Goal: Task Accomplishment & Management: Manage account settings

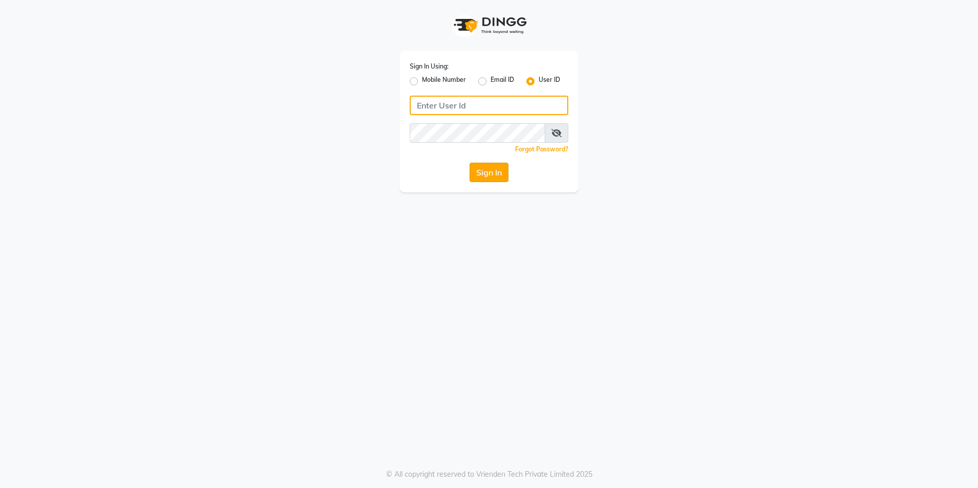
type input "[GEOGRAPHIC_DATA]"
click at [486, 172] on button "Sign In" at bounding box center [489, 172] width 39 height 19
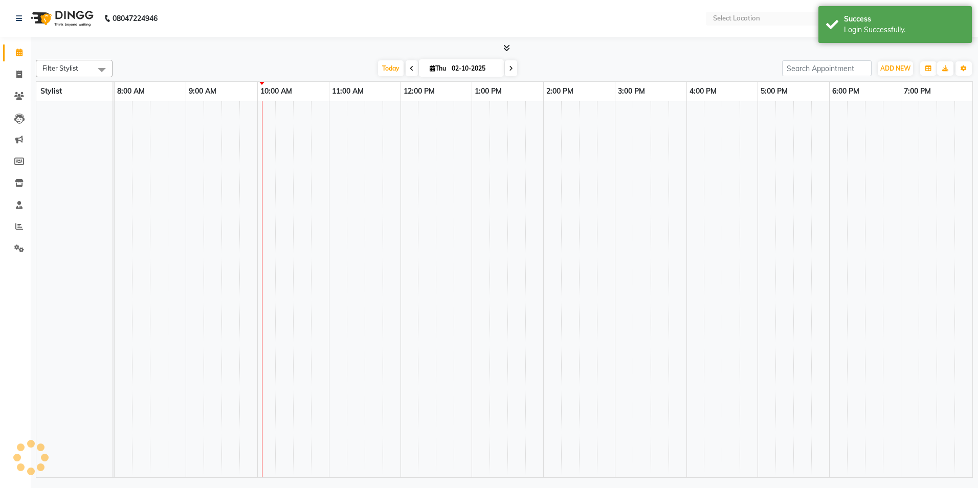
select select "en"
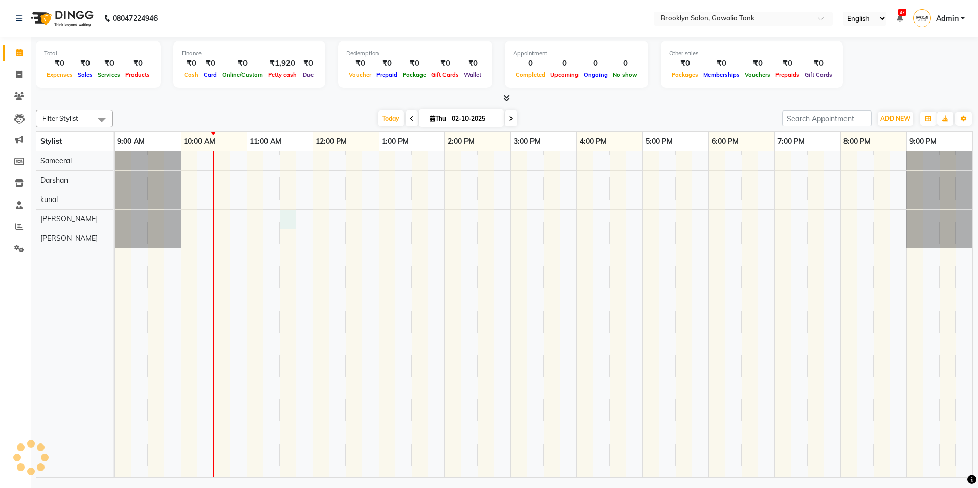
click at [284, 219] on div at bounding box center [544, 314] width 858 height 326
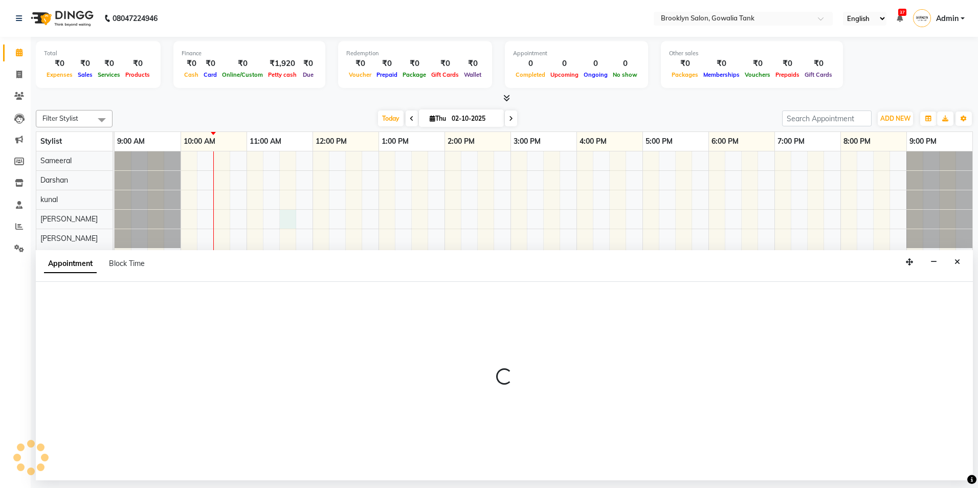
select select "24048"
select select "tentative"
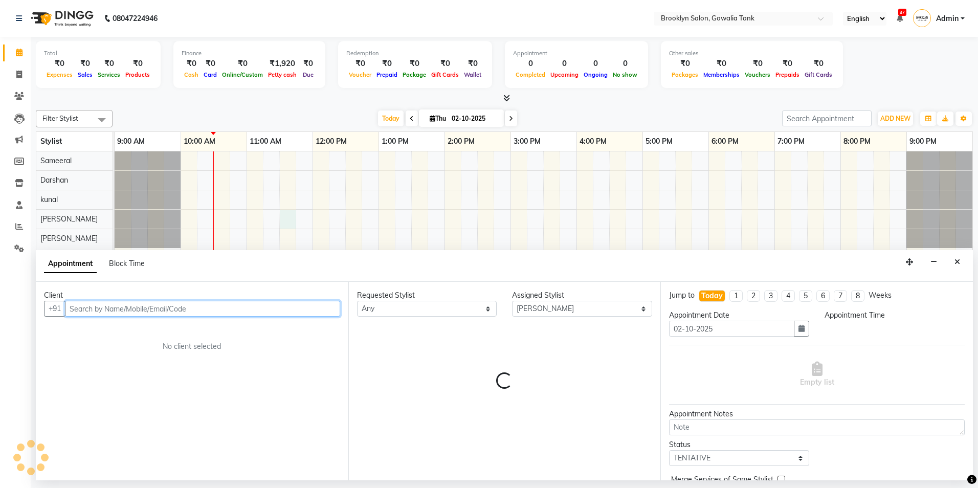
select select "690"
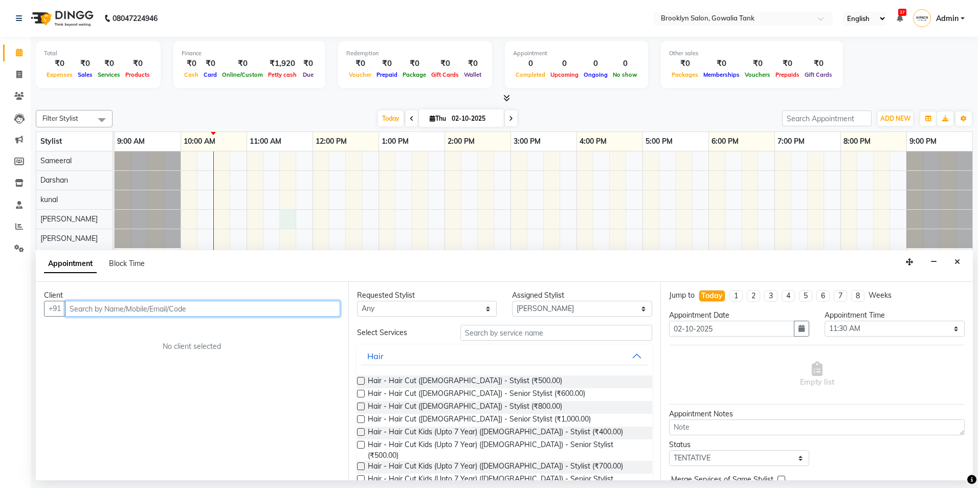
click at [161, 310] on input "text" at bounding box center [202, 309] width 275 height 16
type input "9"
click at [100, 332] on span "veena" at bounding box center [90, 330] width 24 height 10
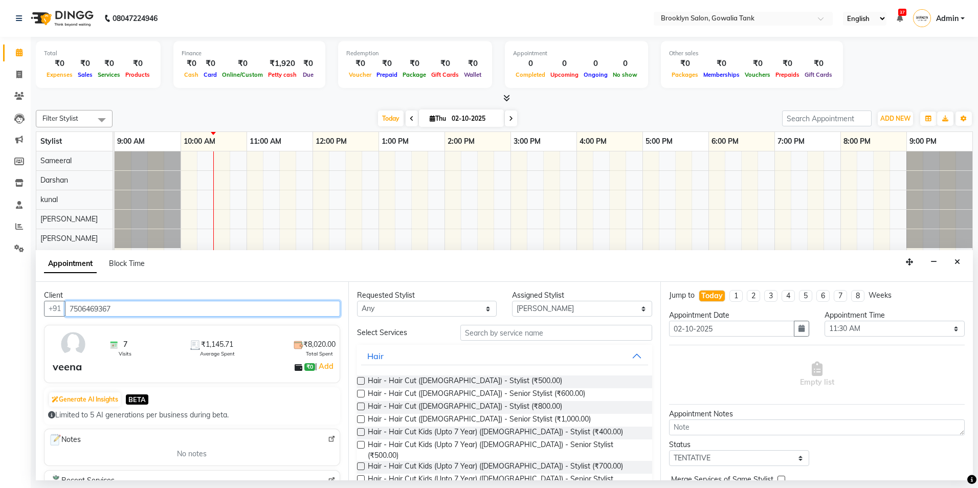
scroll to position [102, 0]
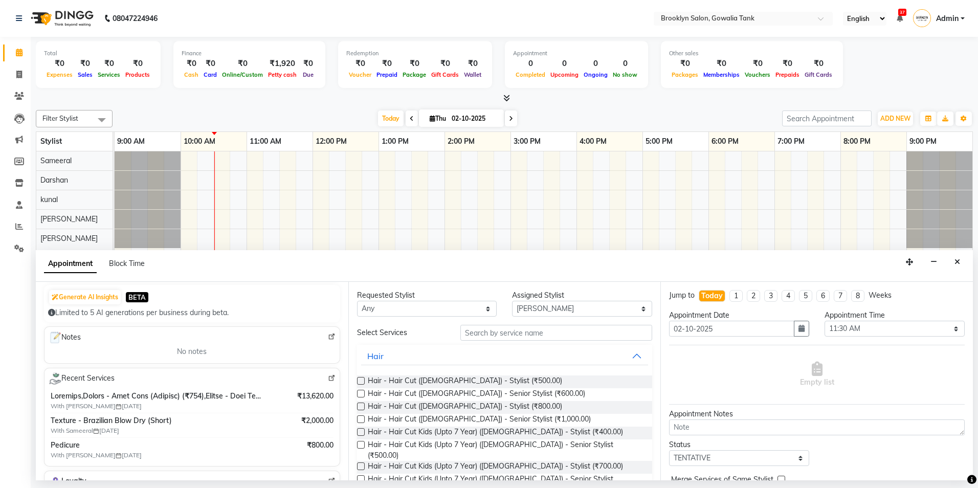
type input "7506469367"
click at [548, 331] on input "text" at bounding box center [556, 333] width 192 height 16
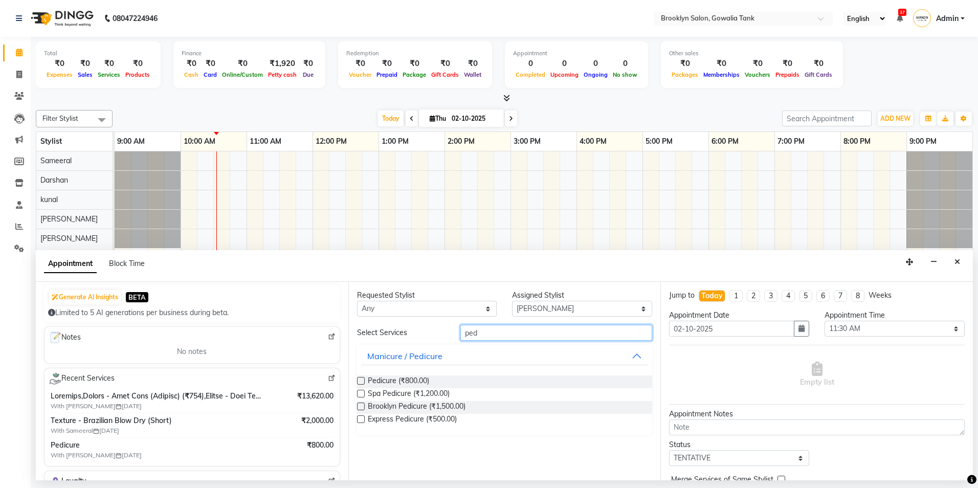
type input "ped"
click at [362, 379] on label at bounding box center [361, 381] width 8 height 8
click at [362, 379] on input "checkbox" at bounding box center [360, 382] width 7 height 7
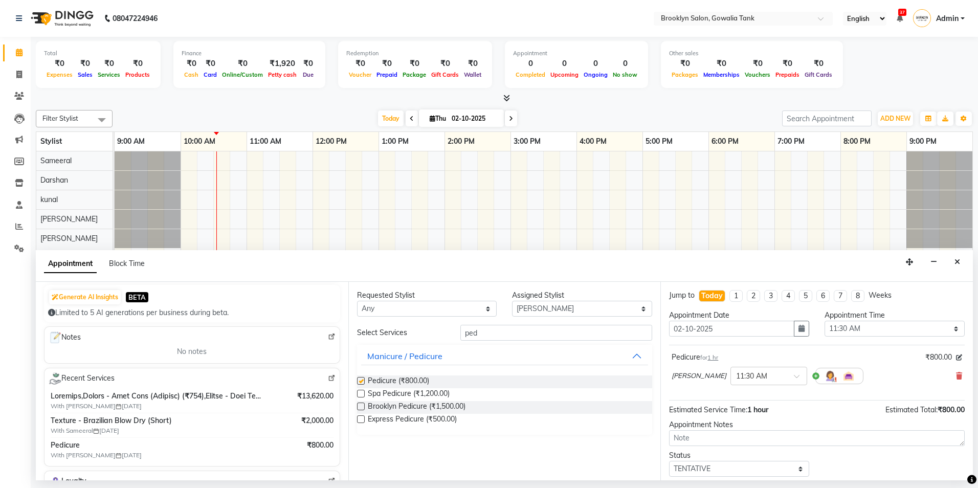
checkbox input "false"
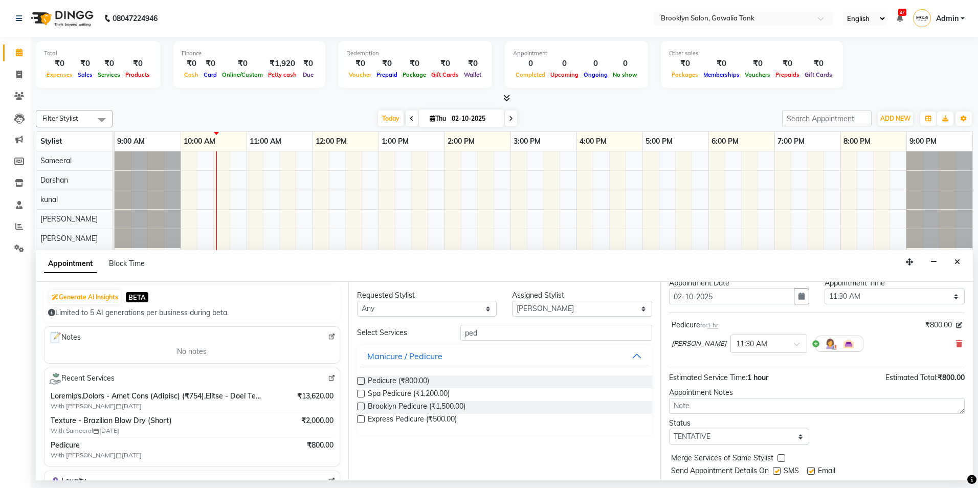
scroll to position [61, 0]
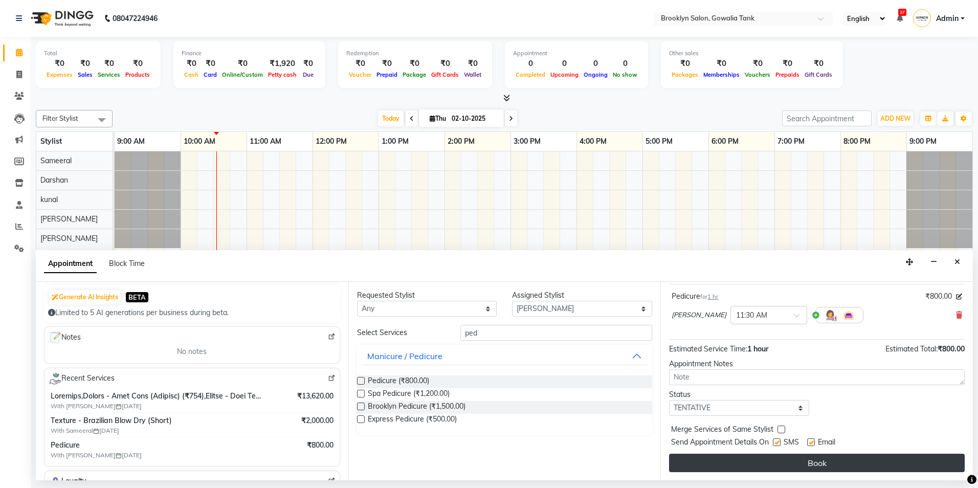
click at [755, 460] on button "Book" at bounding box center [817, 463] width 296 height 18
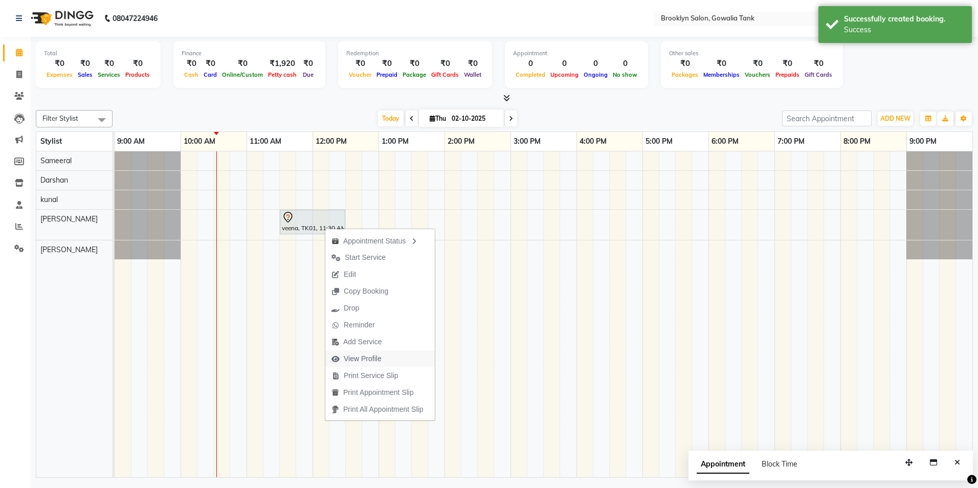
click at [365, 359] on span "View Profile" at bounding box center [363, 359] width 38 height 11
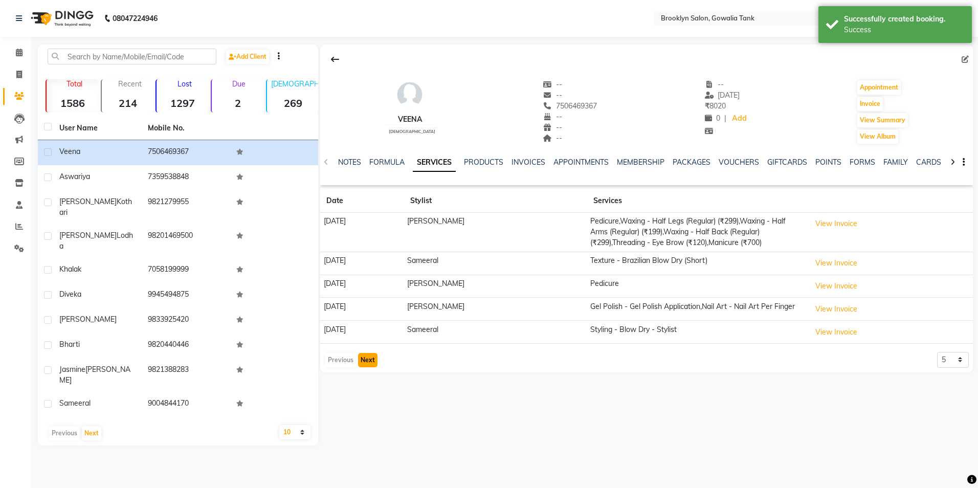
click at [365, 363] on button "Next" at bounding box center [367, 360] width 19 height 14
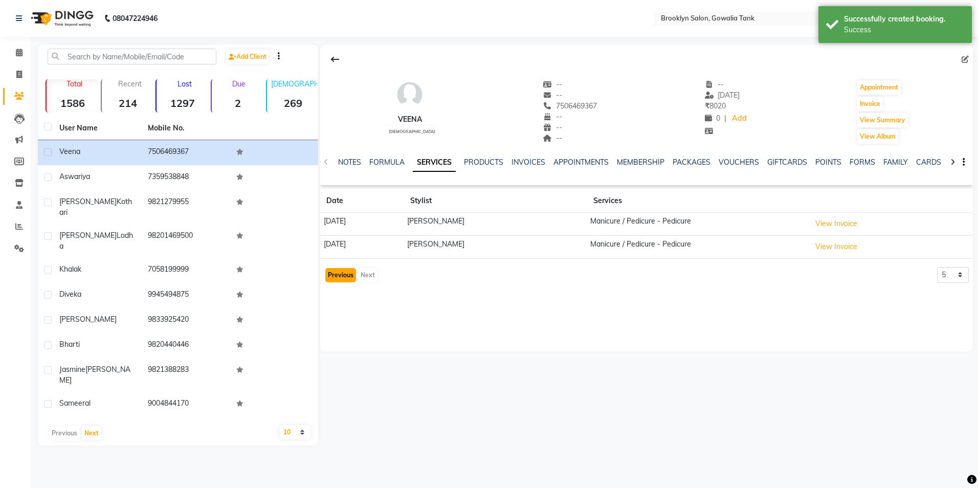
click at [335, 278] on button "Previous" at bounding box center [340, 275] width 31 height 14
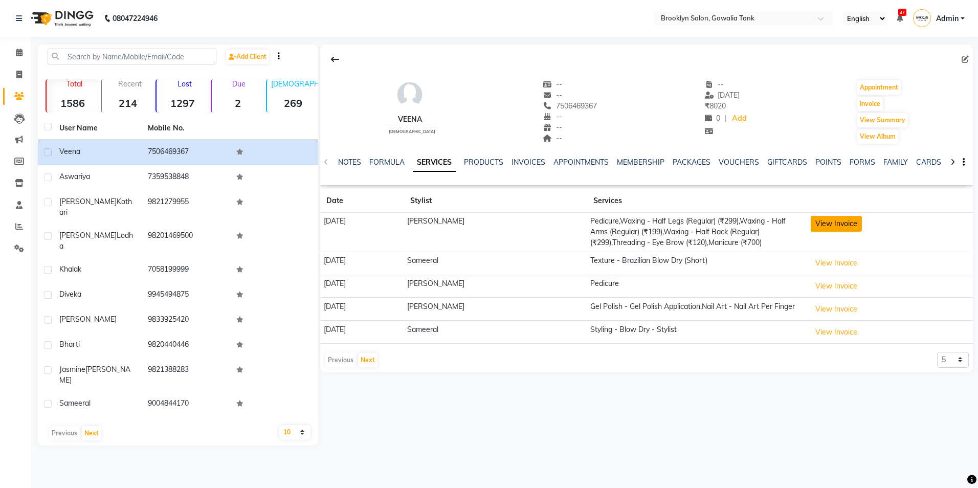
click at [830, 221] on button "View Invoice" at bounding box center [836, 224] width 51 height 16
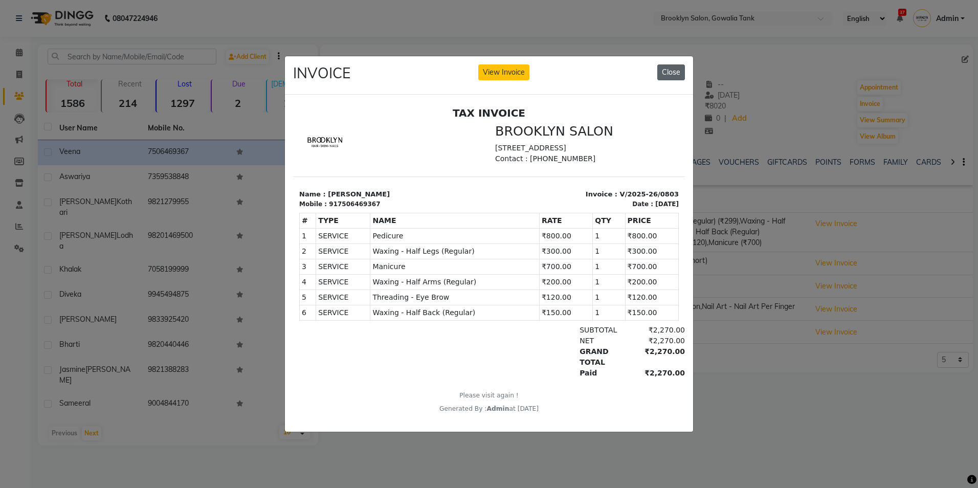
click at [674, 65] on button "Close" at bounding box center [671, 72] width 28 height 16
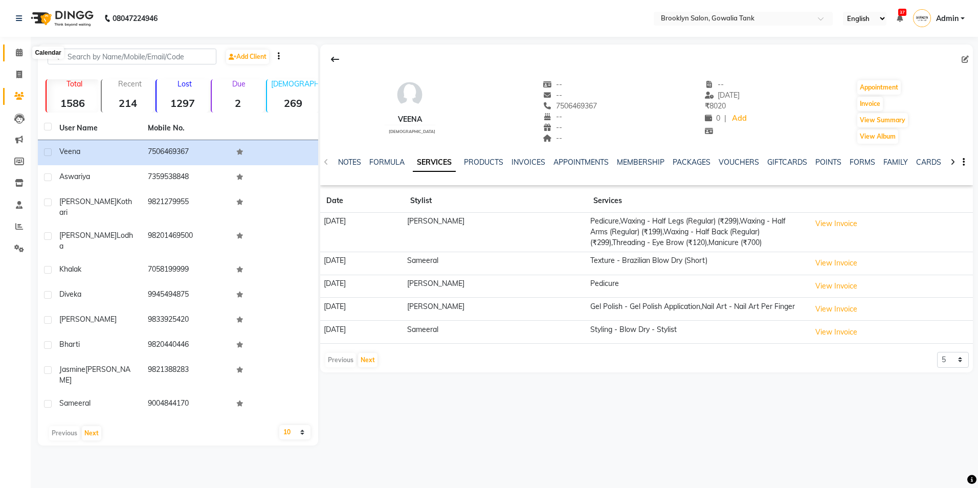
click at [17, 54] on icon at bounding box center [19, 53] width 7 height 8
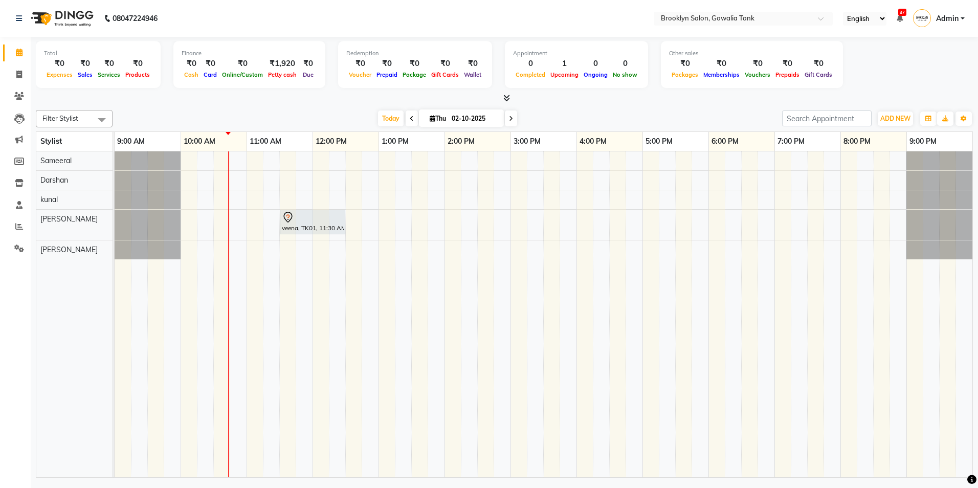
click at [190, 161] on div "veena, TK01, 11:30 AM-12:30 PM, Pedicure" at bounding box center [544, 314] width 858 height 326
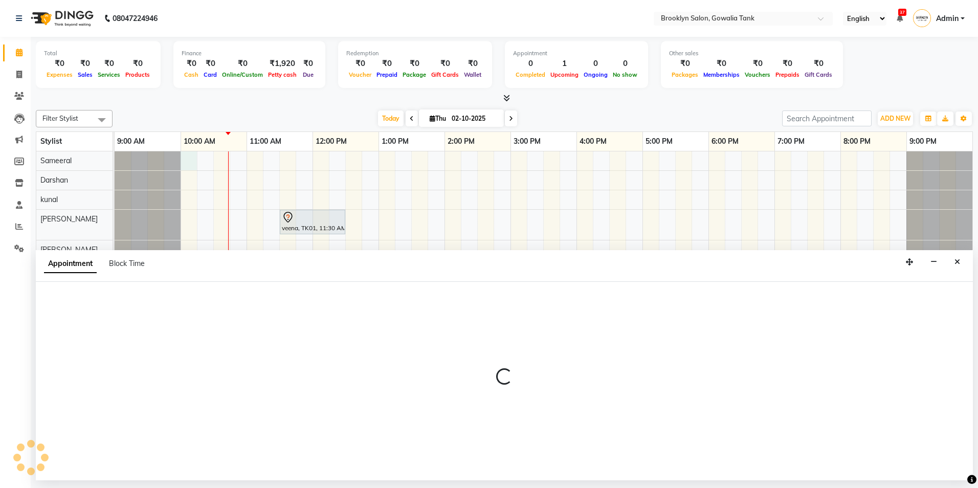
select select "3855"
select select "600"
select select "tentative"
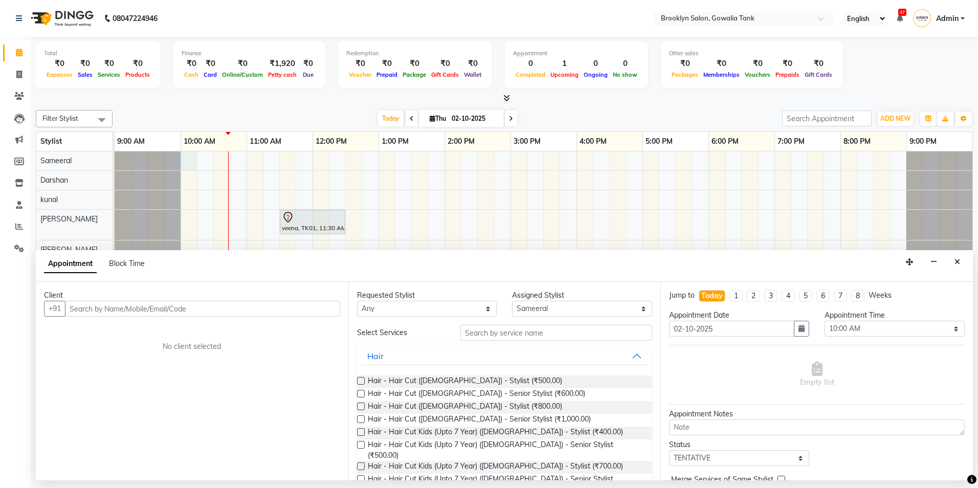
click at [125, 314] on input "text" at bounding box center [202, 309] width 275 height 16
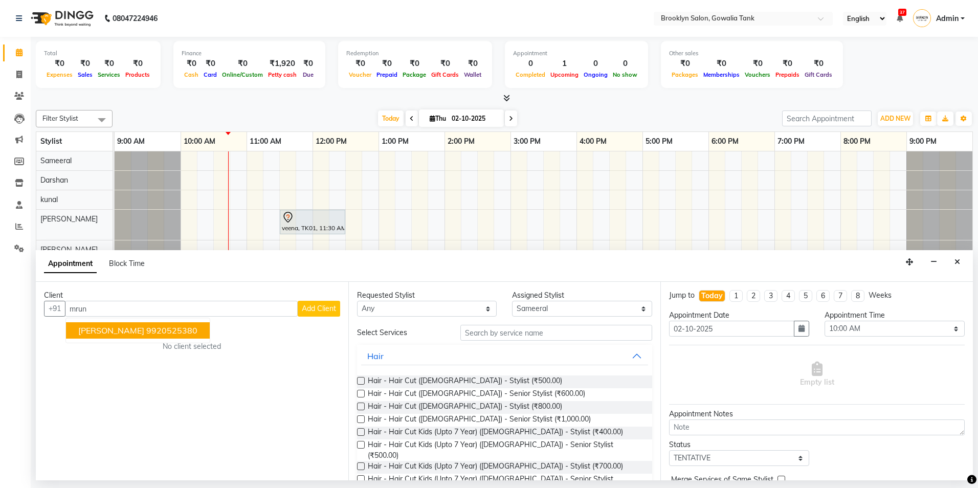
click at [158, 334] on ngb-highlight "9920525380" at bounding box center [171, 330] width 51 height 10
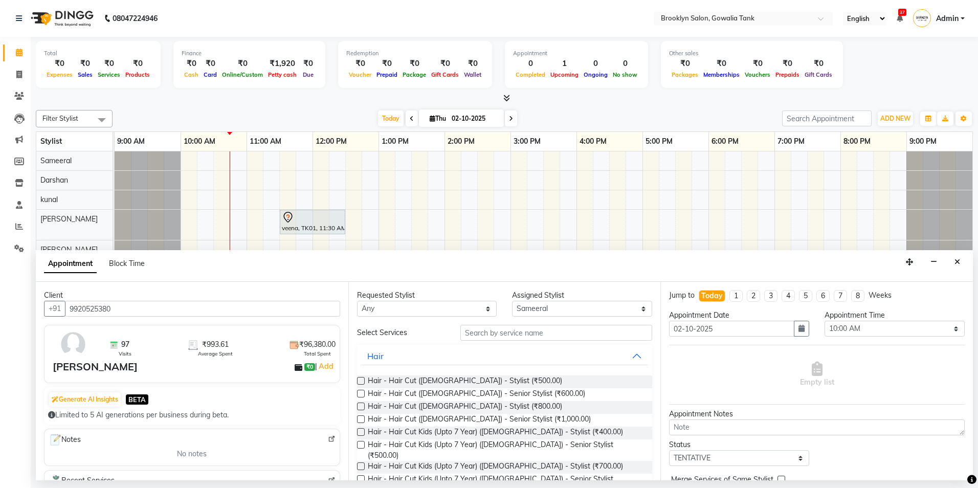
type input "9920525380"
drag, startPoint x: 521, startPoint y: 333, endPoint x: 523, endPoint y: 323, distance: 9.8
click at [521, 333] on input "text" at bounding box center [556, 333] width 192 height 16
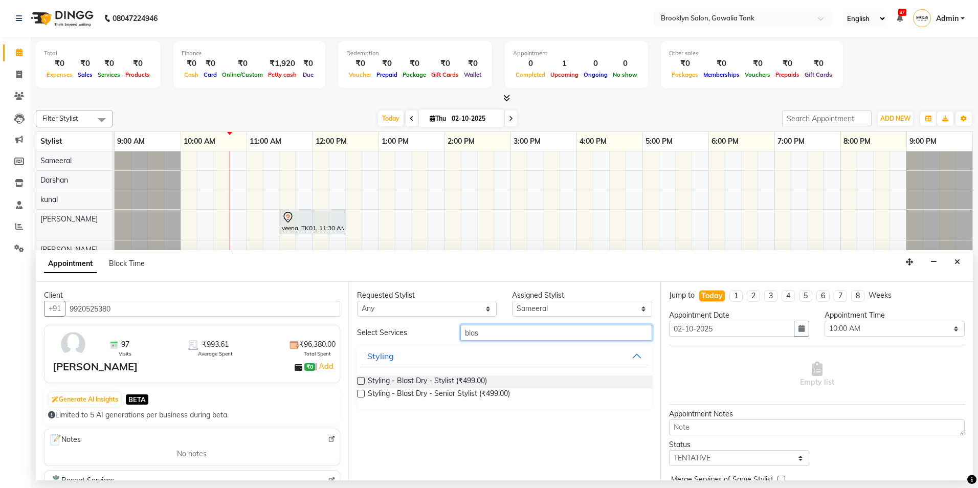
type input "blas"
click at [455, 375] on div "Styling - Blast Dry - Stylist (₹499.00) Styling - Blast Dry - Senior Stylist (₹…" at bounding box center [505, 388] width 296 height 42
click at [460, 379] on span "Styling - Blast Dry - Stylist (₹499.00)" at bounding box center [427, 382] width 119 height 13
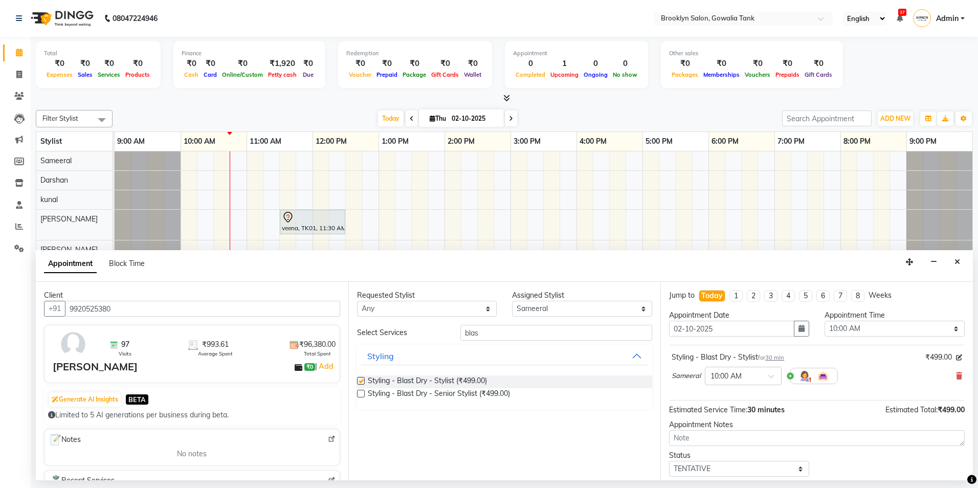
checkbox input "false"
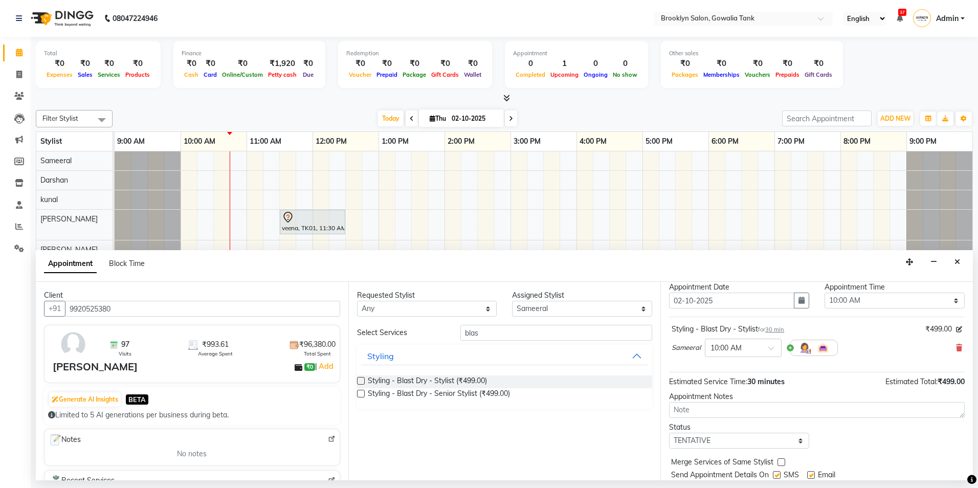
scroll to position [61, 0]
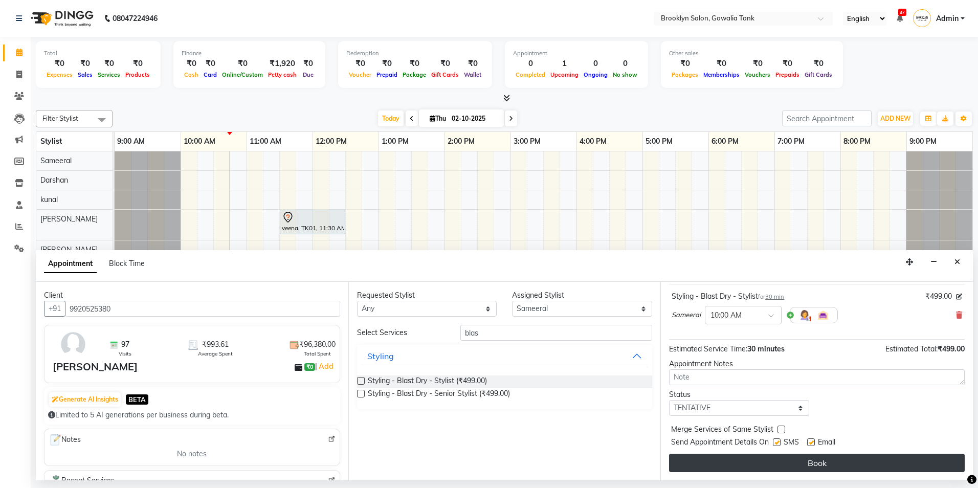
click at [767, 462] on button "Book" at bounding box center [817, 463] width 296 height 18
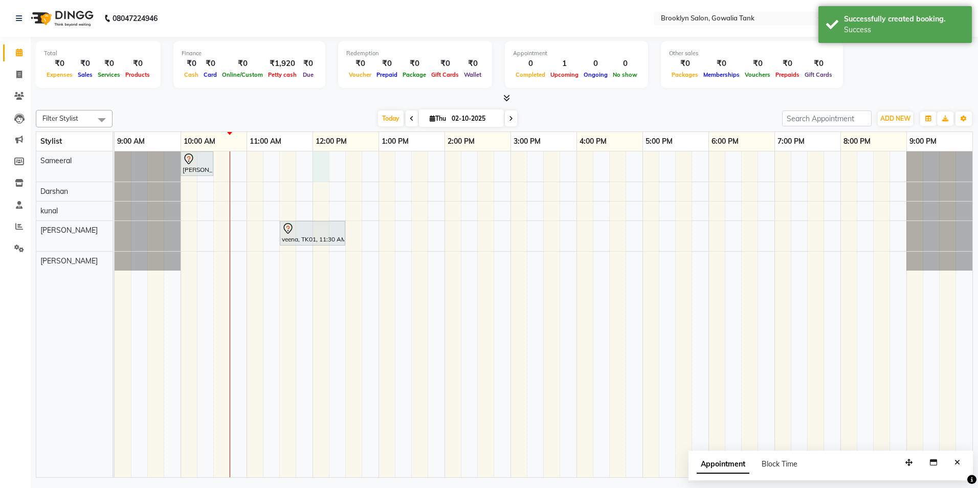
click at [323, 159] on div "[PERSON_NAME], TK02, 10:00 AM-10:30 AM, Styling - Blast Dry - Stylist veena, TK…" at bounding box center [544, 314] width 858 height 326
select select "3855"
select select "720"
select select "tentative"
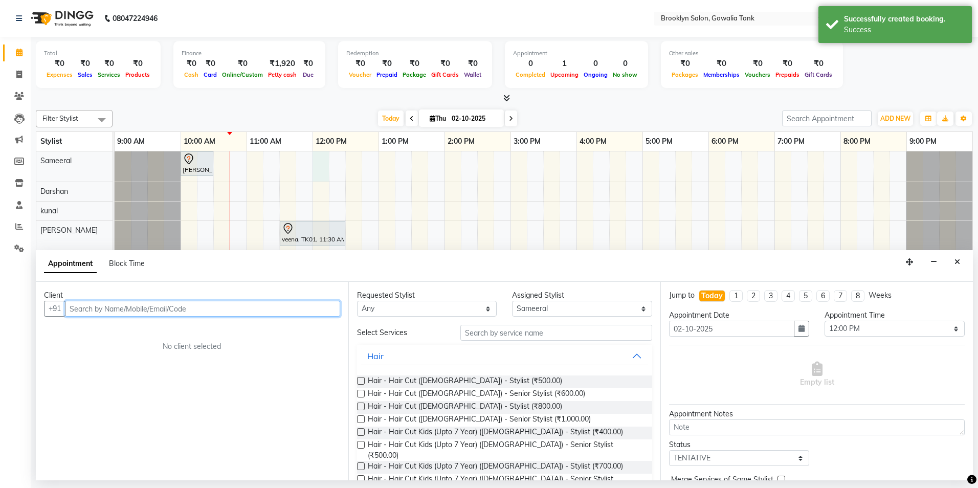
click at [168, 313] on input "text" at bounding box center [202, 309] width 275 height 16
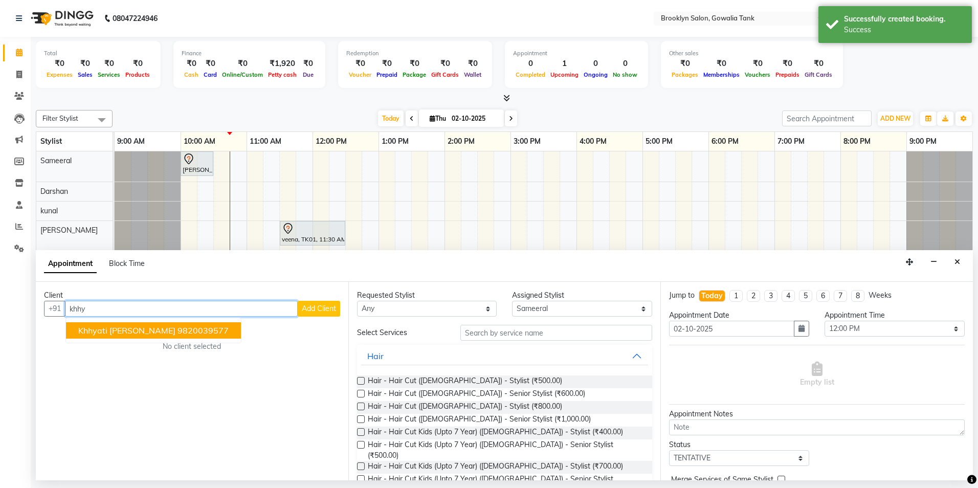
click at [178, 332] on ngb-highlight "9820039577" at bounding box center [203, 330] width 51 height 10
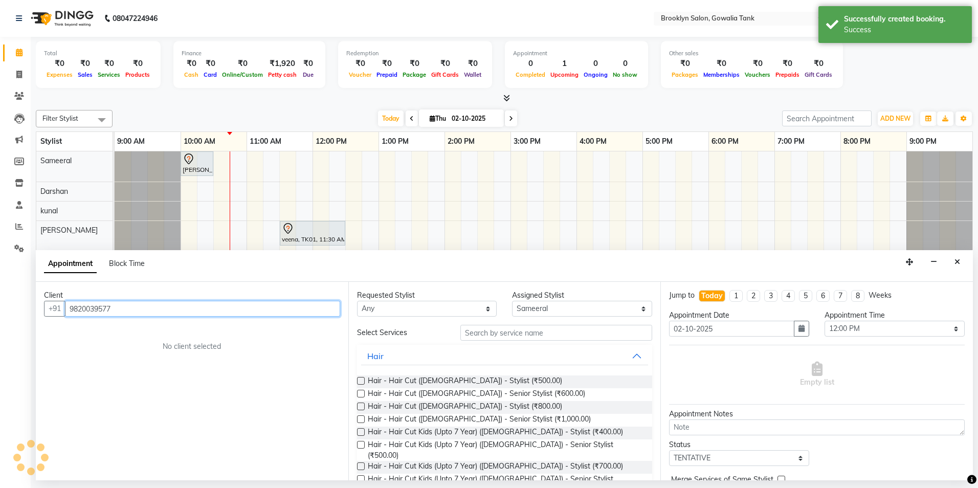
type input "9820039577"
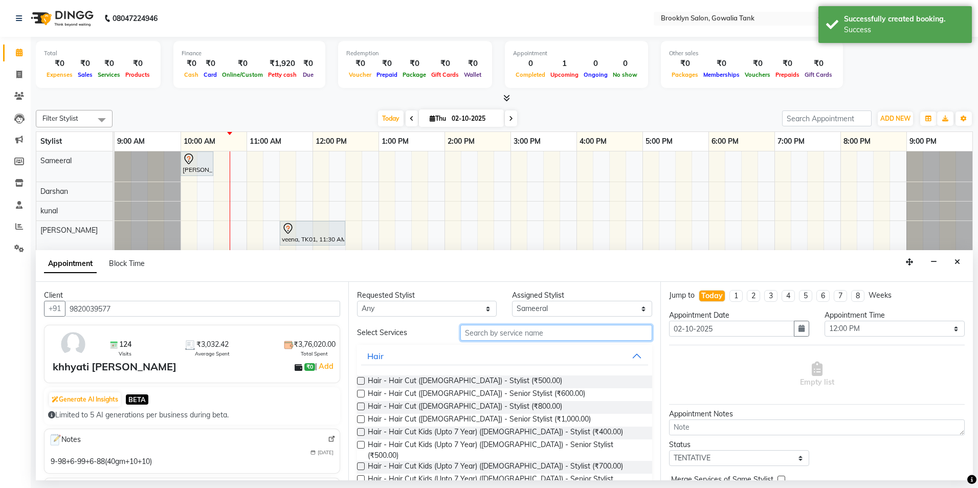
click at [511, 329] on input "text" at bounding box center [556, 333] width 192 height 16
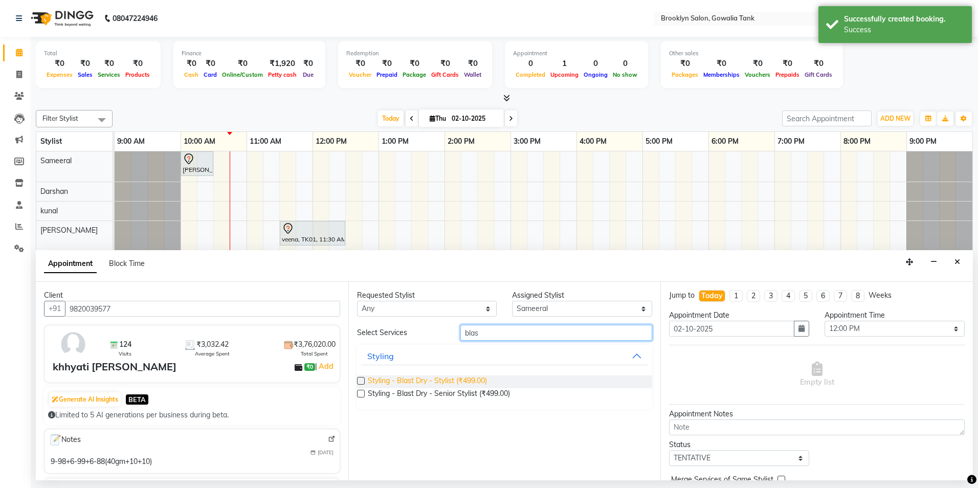
type input "blas"
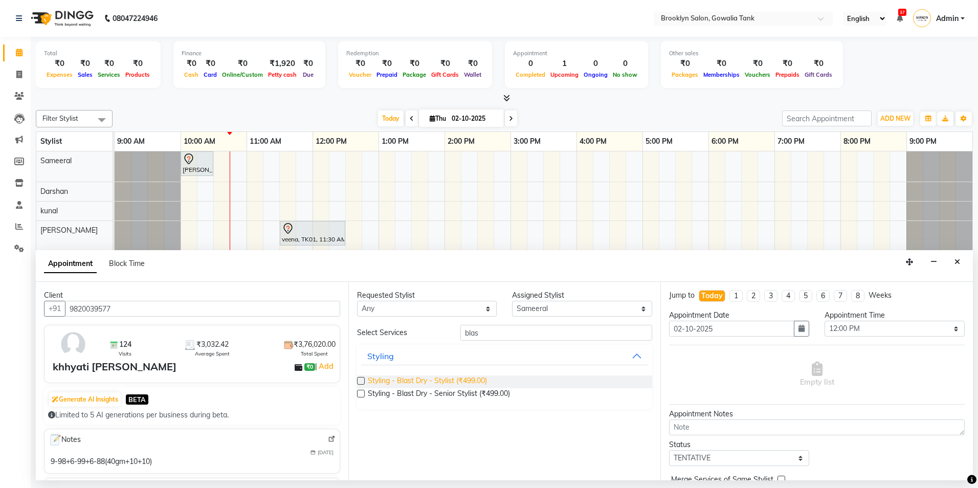
click at [457, 379] on span "Styling - Blast Dry - Stylist (₹499.00)" at bounding box center [427, 382] width 119 height 13
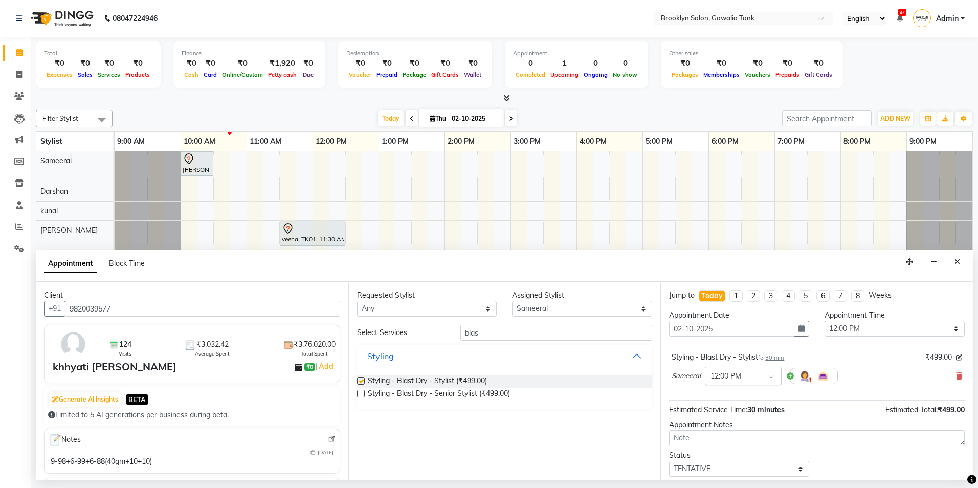
checkbox input "false"
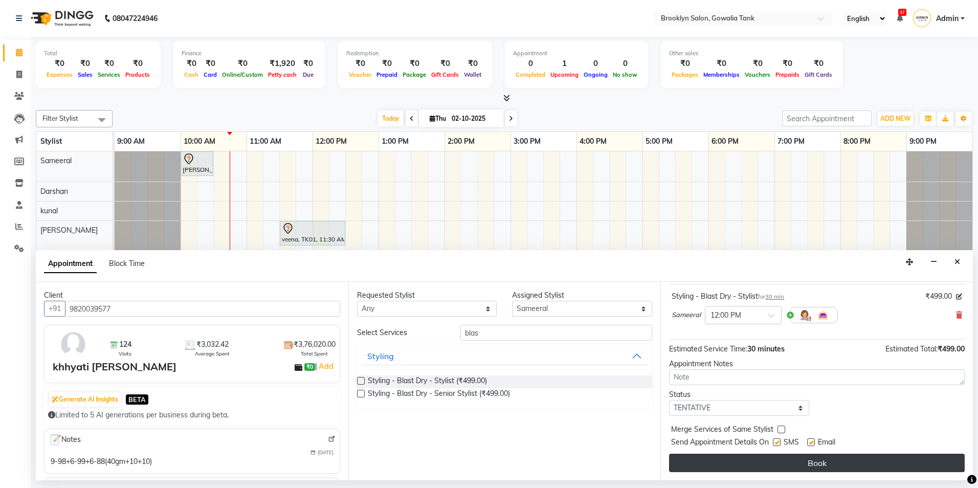
click at [805, 468] on button "Book" at bounding box center [817, 463] width 296 height 18
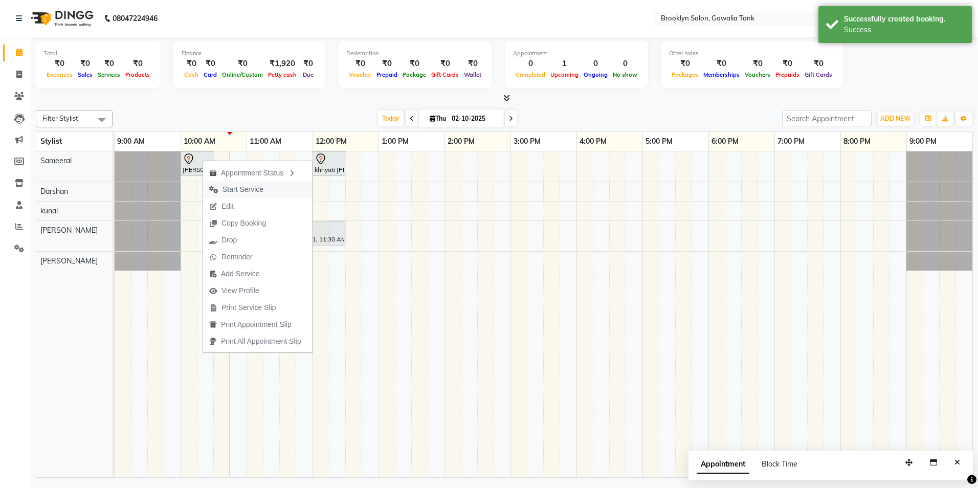
click at [216, 188] on icon "button" at bounding box center [213, 189] width 9 height 7
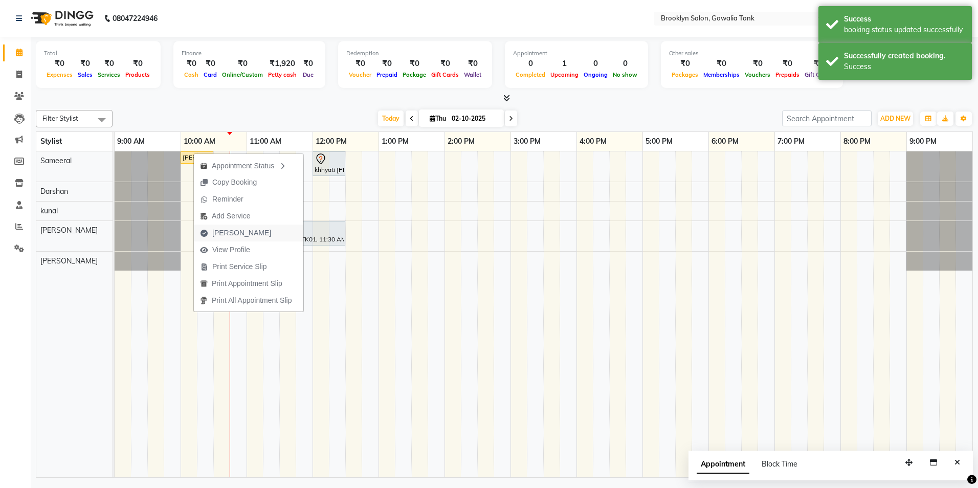
click at [234, 234] on span "[PERSON_NAME]" at bounding box center [241, 233] width 59 height 11
select select "service"
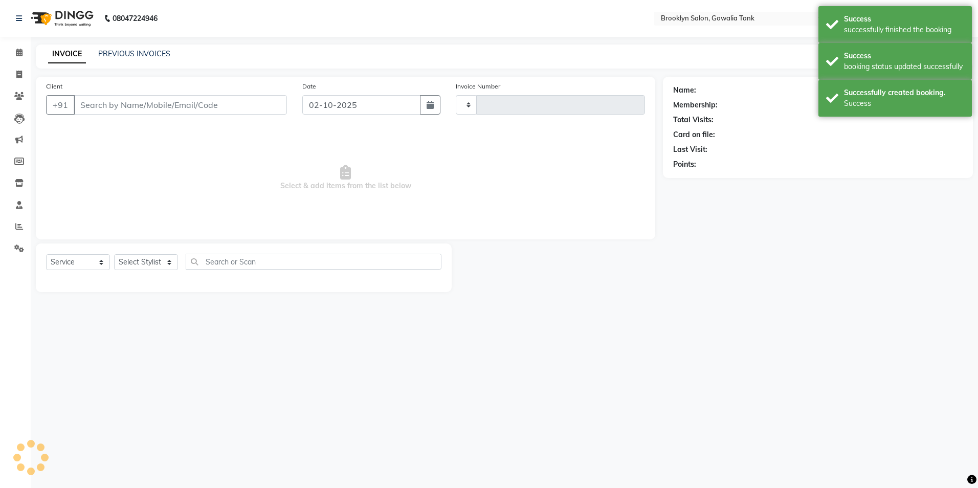
type input "0976"
select select "131"
type input "9920525380"
select select "3855"
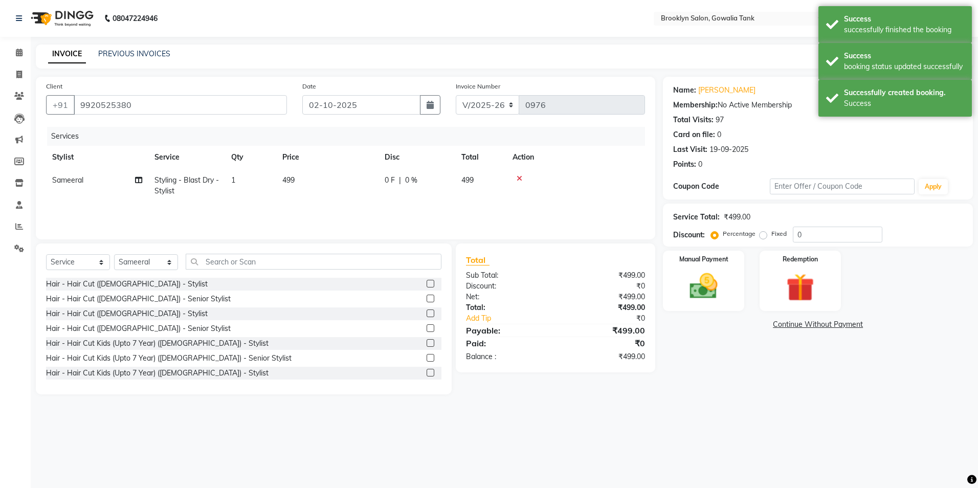
click at [307, 177] on td "499" at bounding box center [327, 186] width 102 height 34
select select "3855"
drag, startPoint x: 351, startPoint y: 182, endPoint x: 329, endPoint y: 183, distance: 21.5
click at [329, 183] on td "499" at bounding box center [375, 190] width 102 height 43
type input "500"
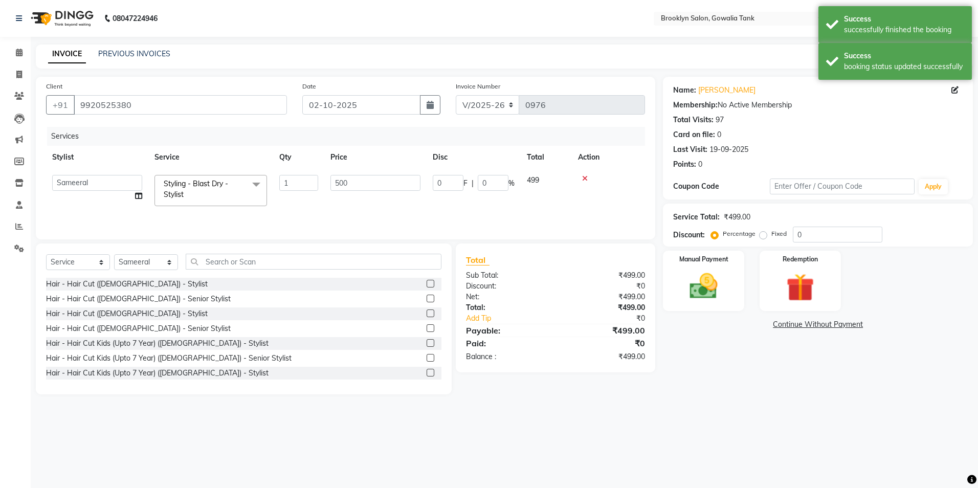
click at [735, 408] on main "INVOICE PREVIOUS INVOICES Create New Save Client [PHONE_NUMBER] Date [DATE] Inv…" at bounding box center [505, 227] width 948 height 365
click at [714, 295] on img at bounding box center [704, 287] width 48 height 34
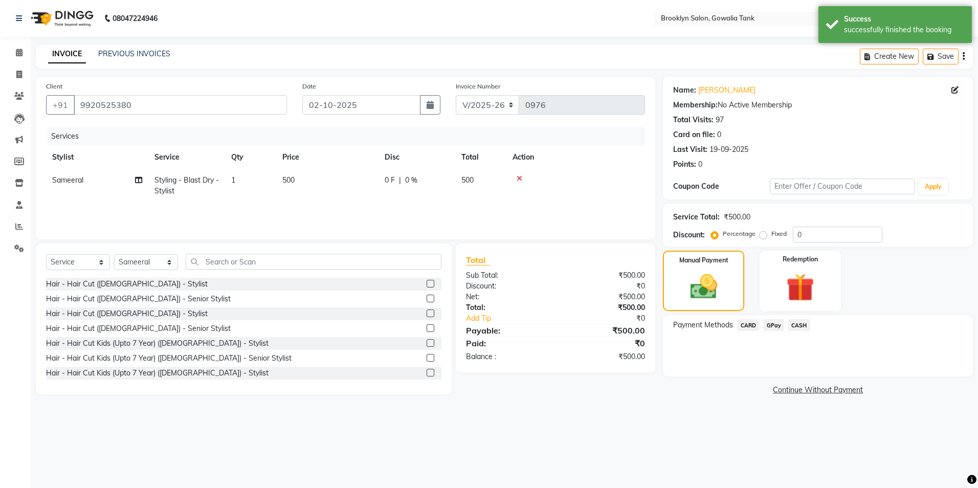
click at [776, 324] on span "GPay" at bounding box center [773, 325] width 21 height 12
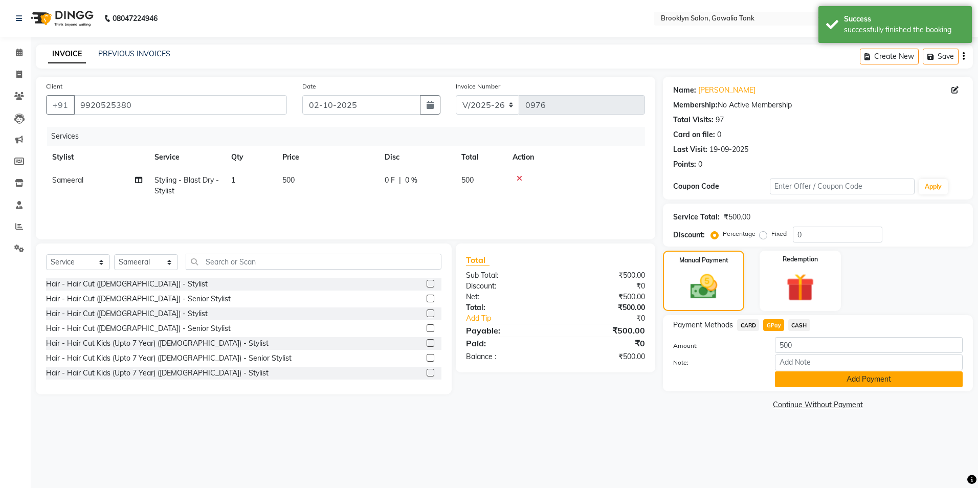
click at [811, 381] on button "Add Payment" at bounding box center [869, 379] width 188 height 16
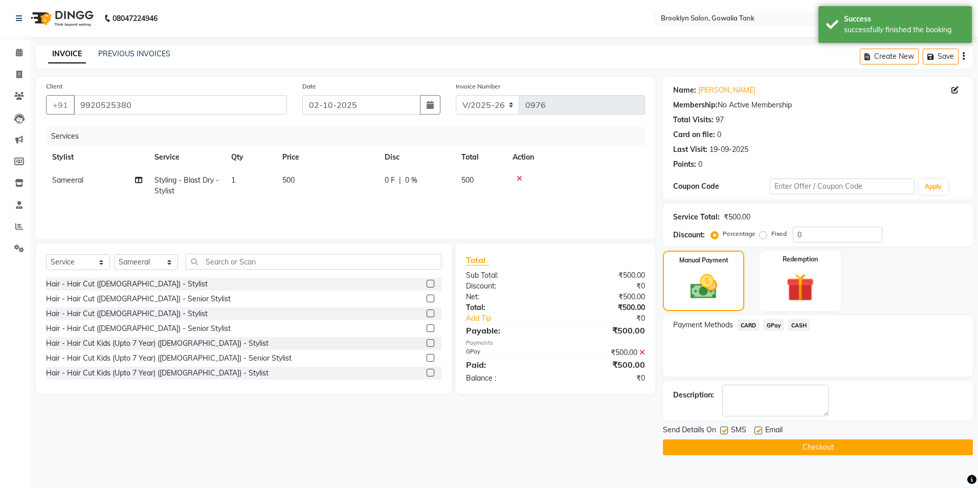
drag, startPoint x: 840, startPoint y: 449, endPoint x: 831, endPoint y: 420, distance: 29.9
click at [840, 444] on button "Checkout" at bounding box center [818, 447] width 310 height 16
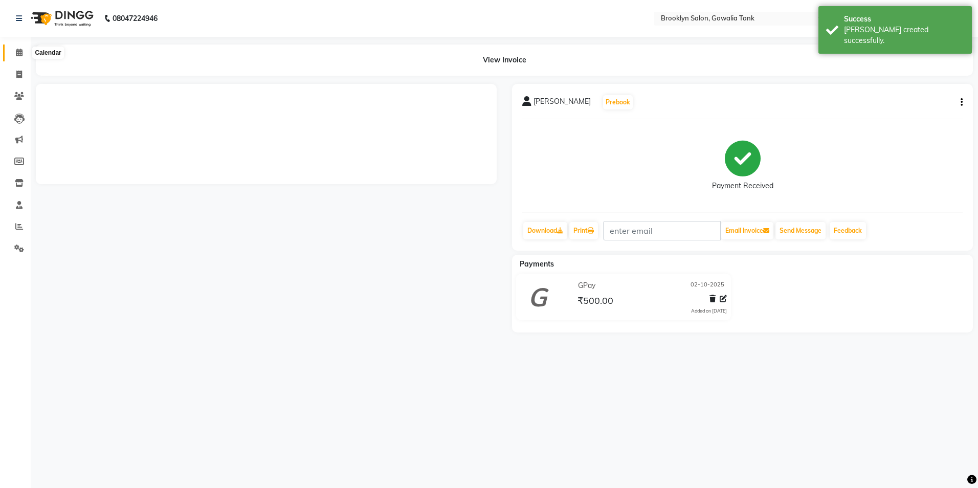
click at [24, 48] on span at bounding box center [19, 53] width 18 height 12
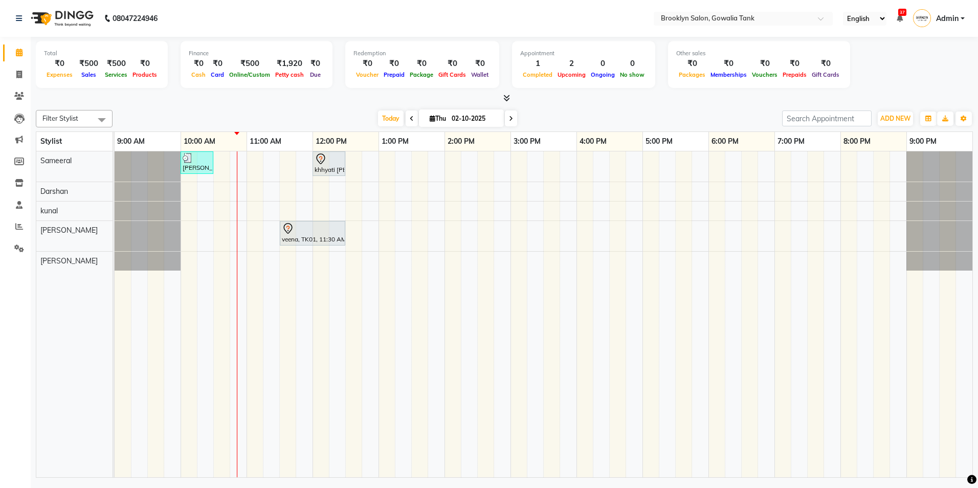
click at [199, 235] on div "[PERSON_NAME], TK02, 10:00 AM-10:30 AM, Styling - Blast Dry - Stylist khhyati […" at bounding box center [544, 314] width 858 height 326
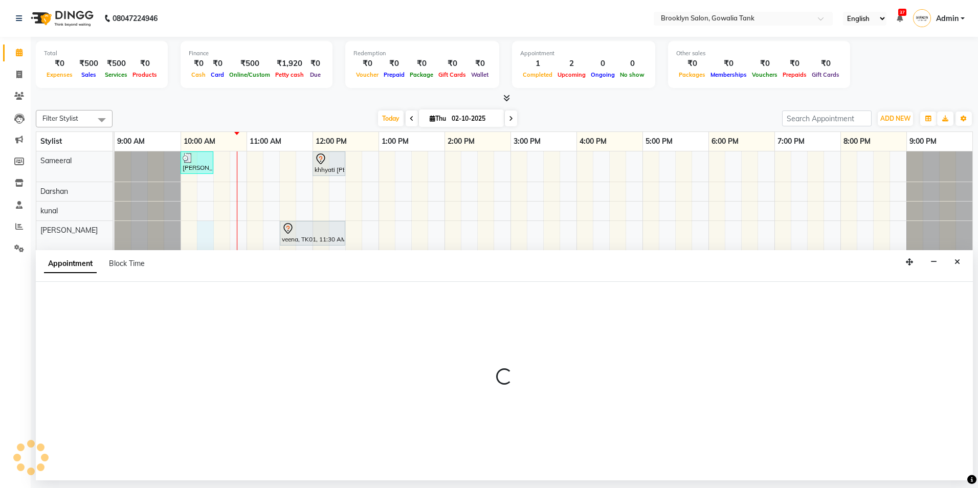
select select "24048"
select select "tentative"
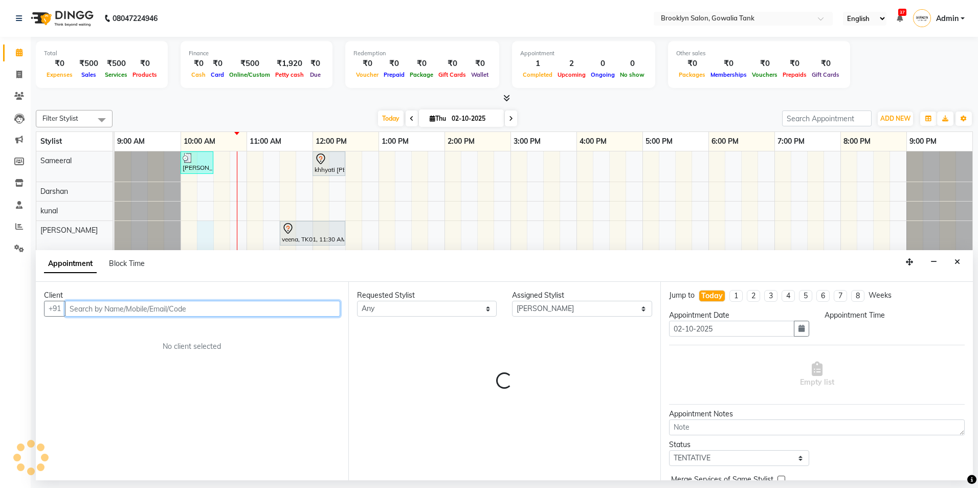
select select "615"
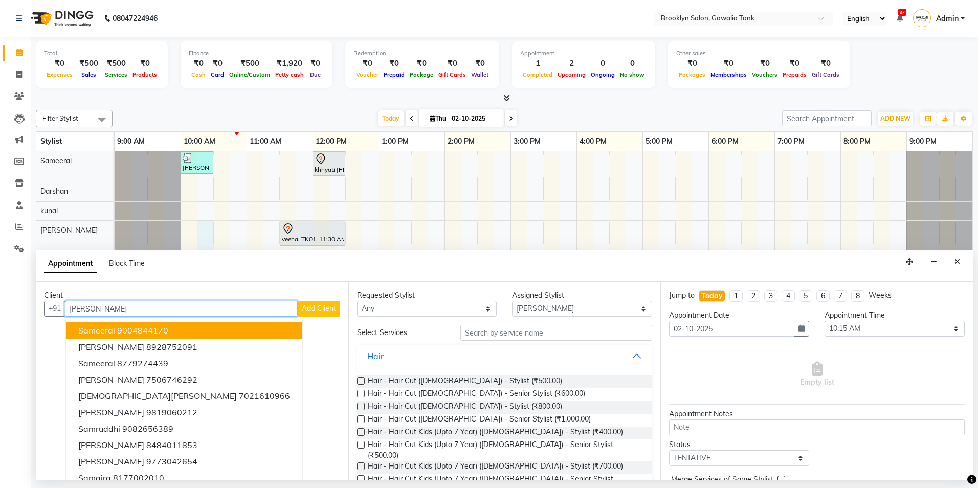
click at [164, 328] on ngb-highlight "9004844170" at bounding box center [142, 330] width 51 height 10
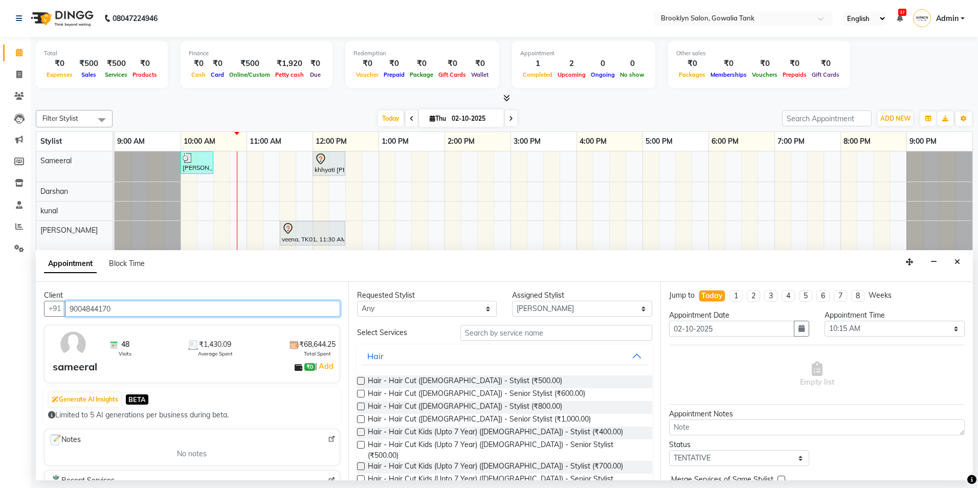
type input "9004844170"
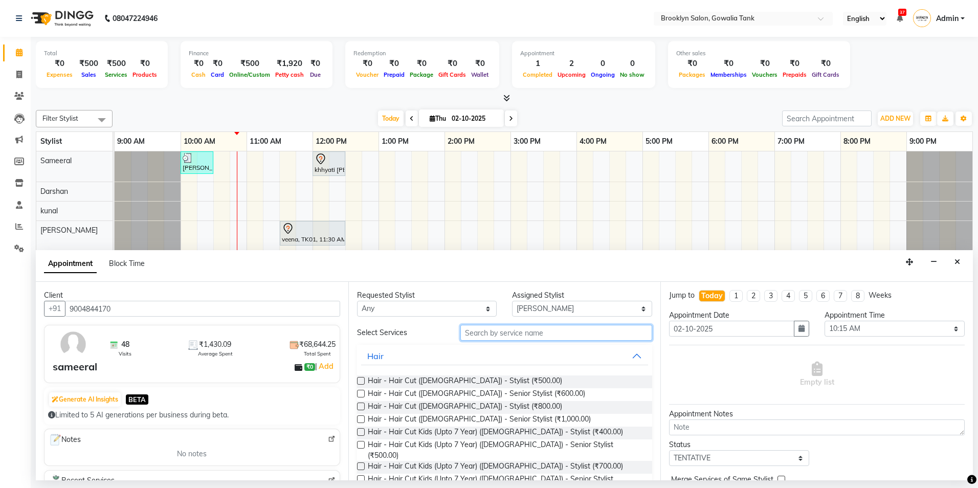
click at [576, 335] on input "text" at bounding box center [556, 333] width 192 height 16
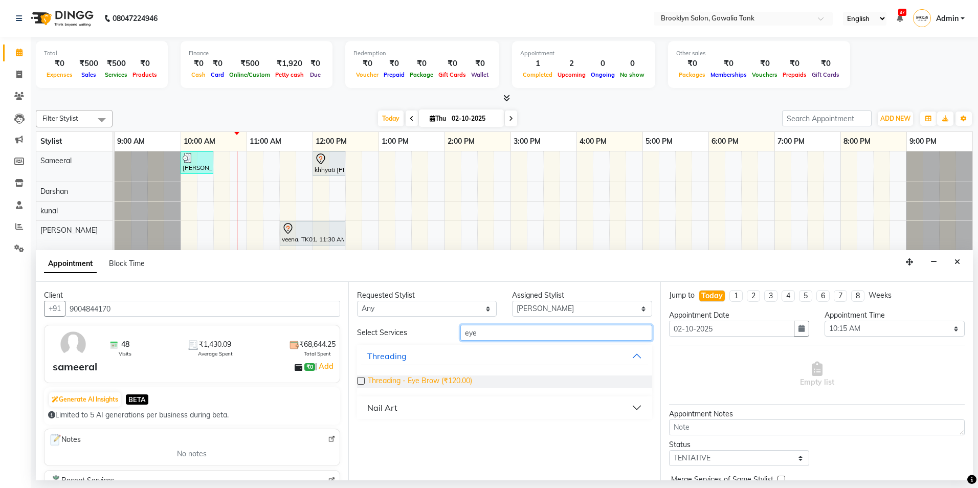
type input "eye"
click at [440, 382] on span "Threading - Eye Brow (₹120.00)" at bounding box center [420, 382] width 104 height 13
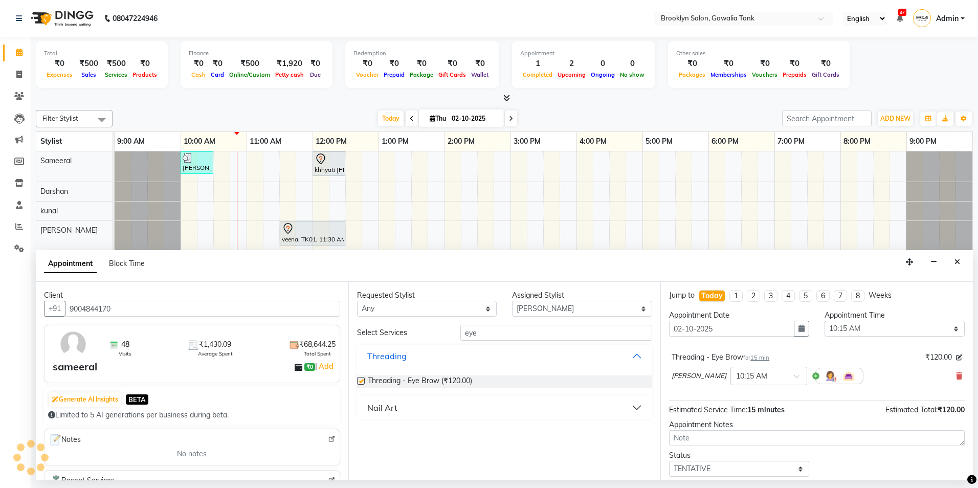
checkbox input "false"
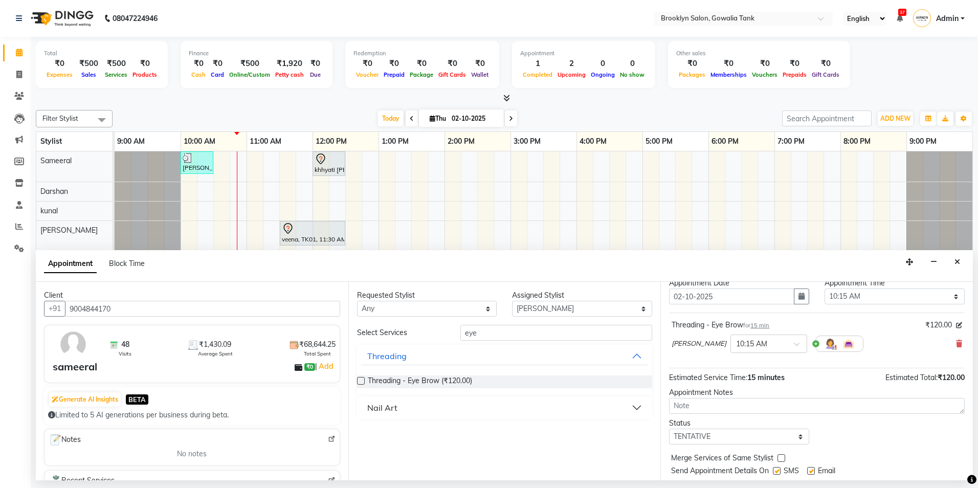
scroll to position [61, 0]
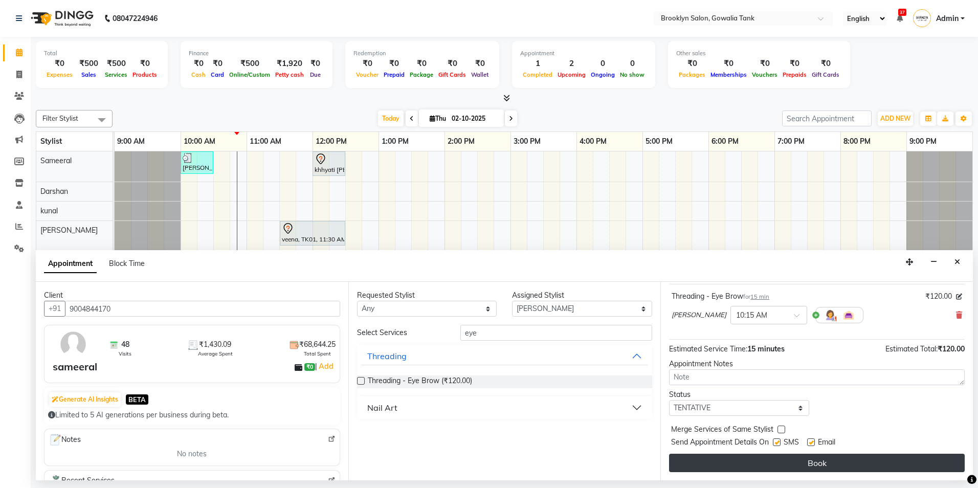
click at [860, 467] on button "Book" at bounding box center [817, 463] width 296 height 18
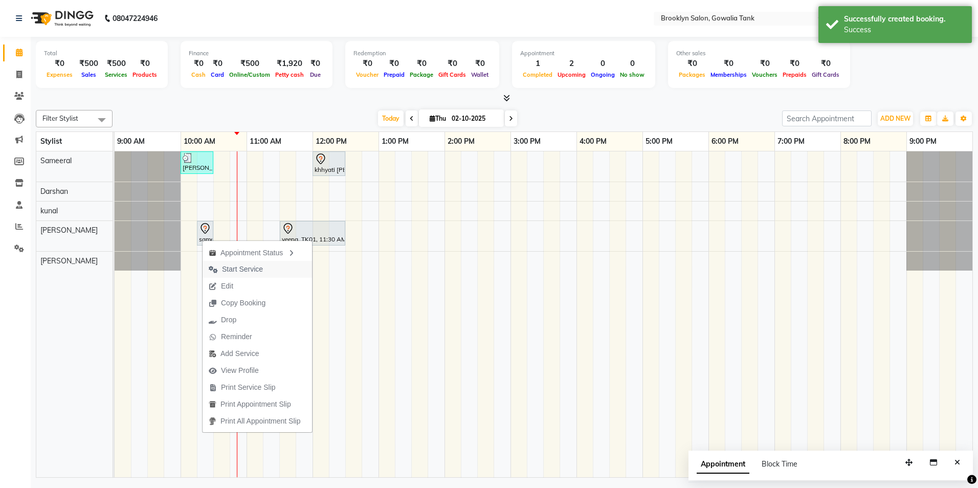
click at [218, 268] on span "Start Service" at bounding box center [236, 269] width 67 height 17
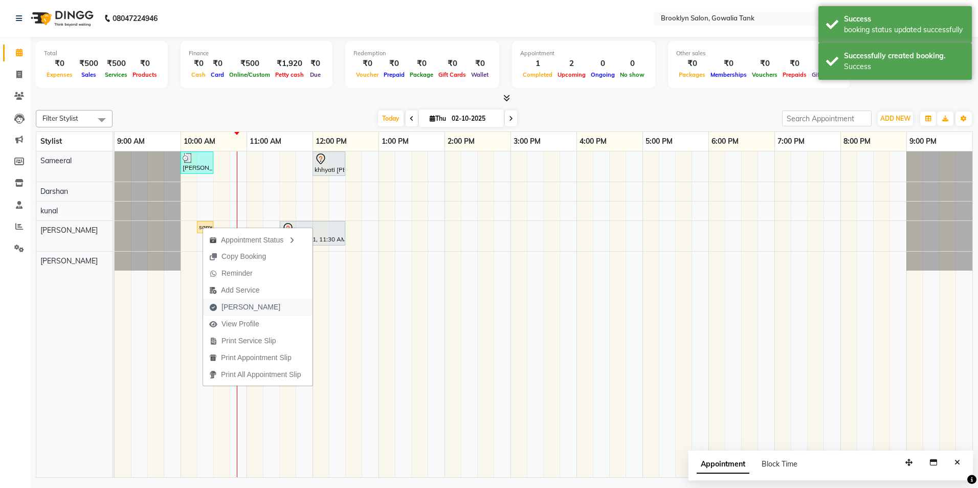
click at [231, 310] on span "[PERSON_NAME]" at bounding box center [251, 307] width 59 height 11
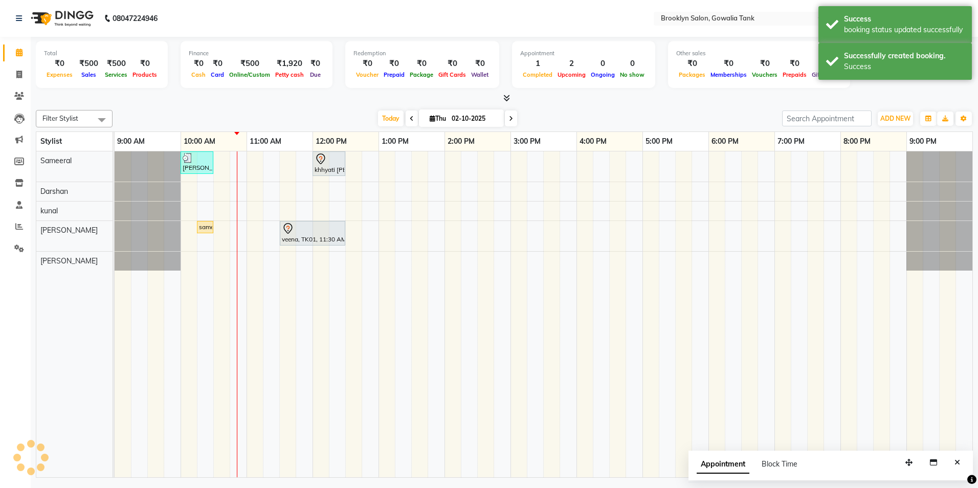
select select "service"
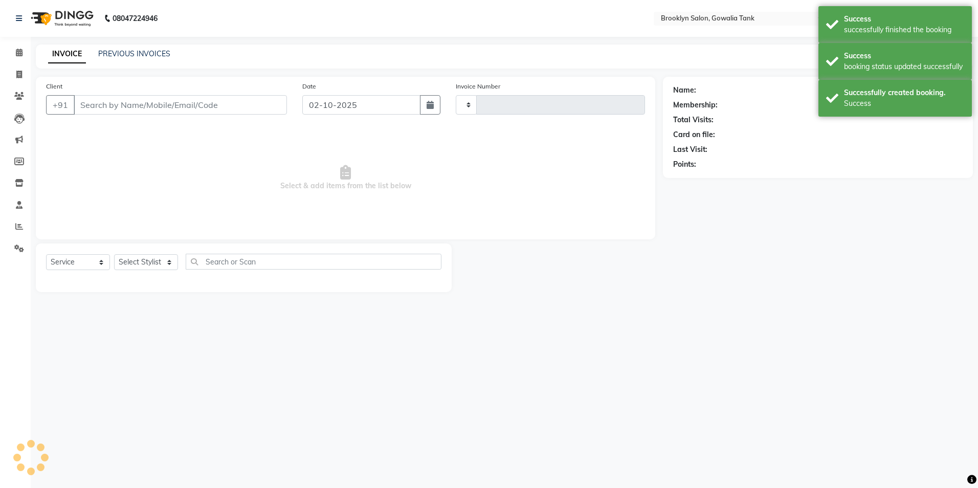
type input "0977"
select select "131"
type input "9004844170"
select select "24048"
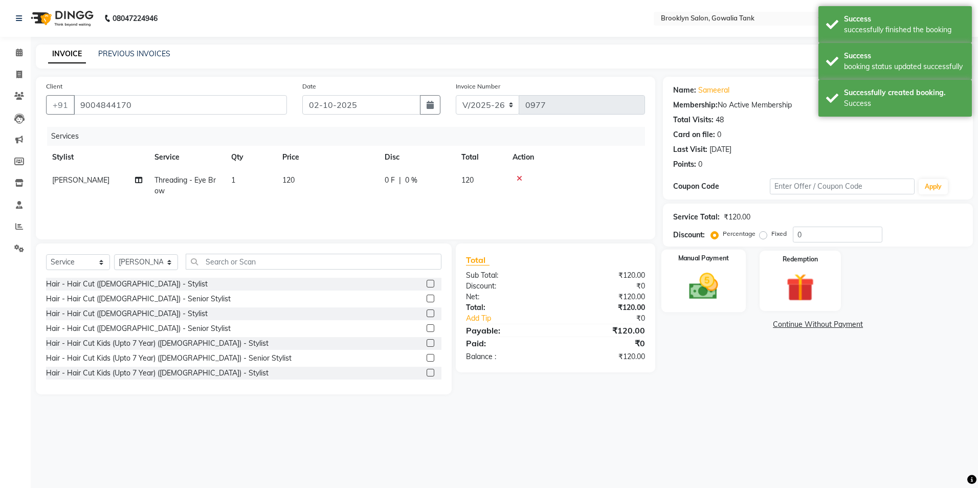
click at [729, 300] on div "Manual Payment" at bounding box center [704, 281] width 84 height 63
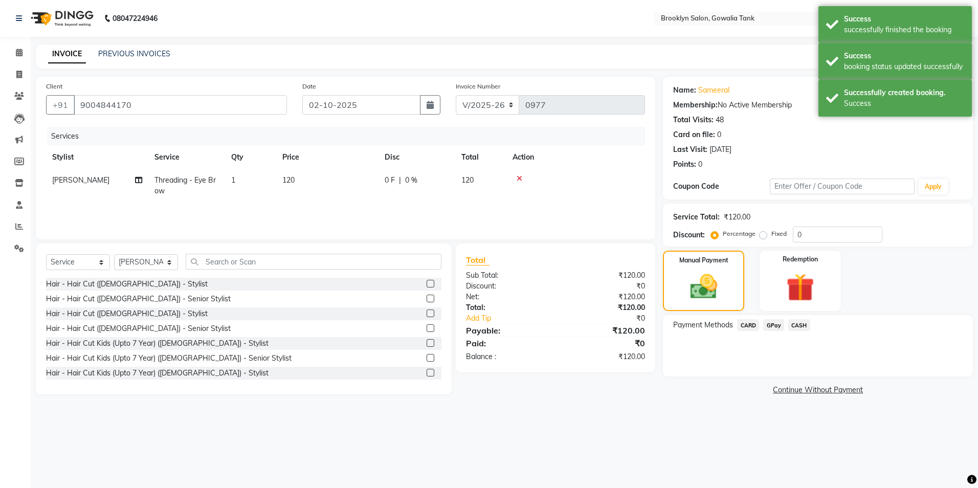
click at [775, 323] on span "GPay" at bounding box center [773, 325] width 21 height 12
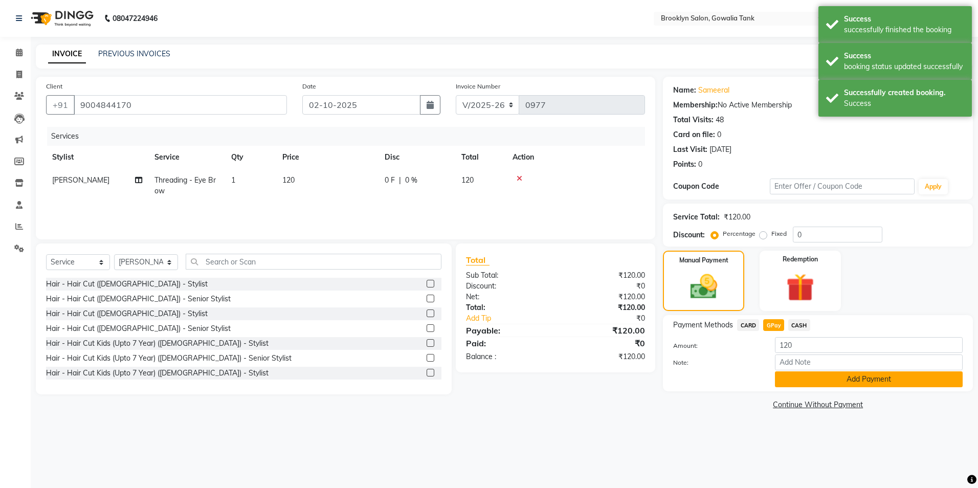
click at [818, 374] on button "Add Payment" at bounding box center [869, 379] width 188 height 16
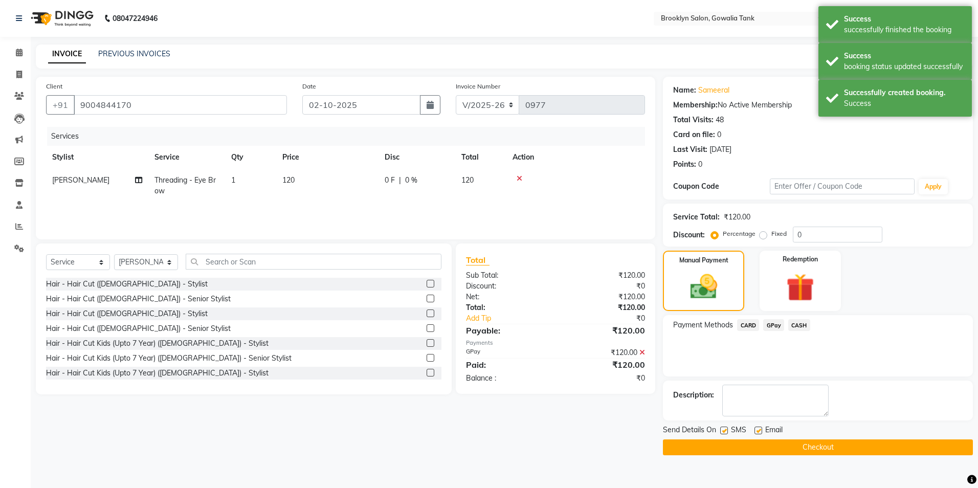
click at [854, 441] on button "Checkout" at bounding box center [818, 447] width 310 height 16
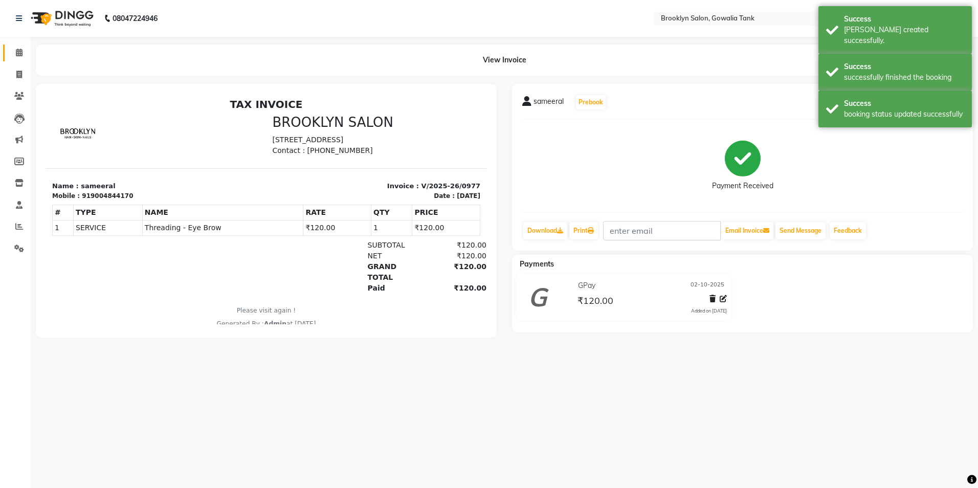
click at [8, 55] on link "Calendar" at bounding box center [15, 53] width 25 height 17
